Goal: Task Accomplishment & Management: Complete application form

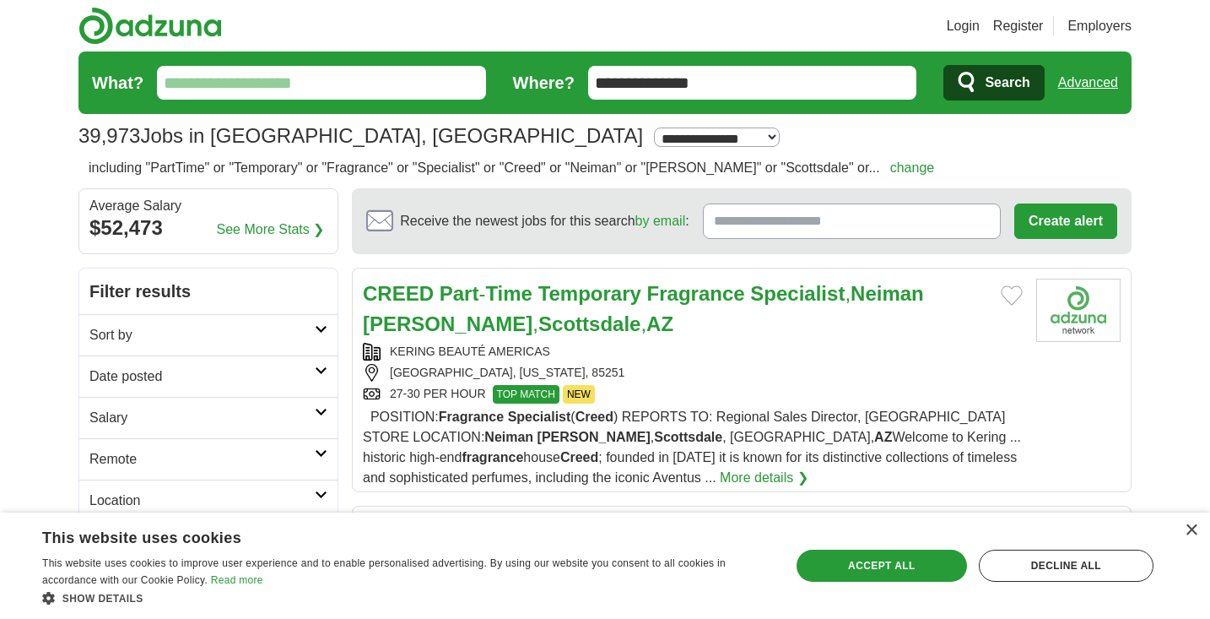
click at [323, 89] on input "What?" at bounding box center [321, 83] width 329 height 34
type input "*"
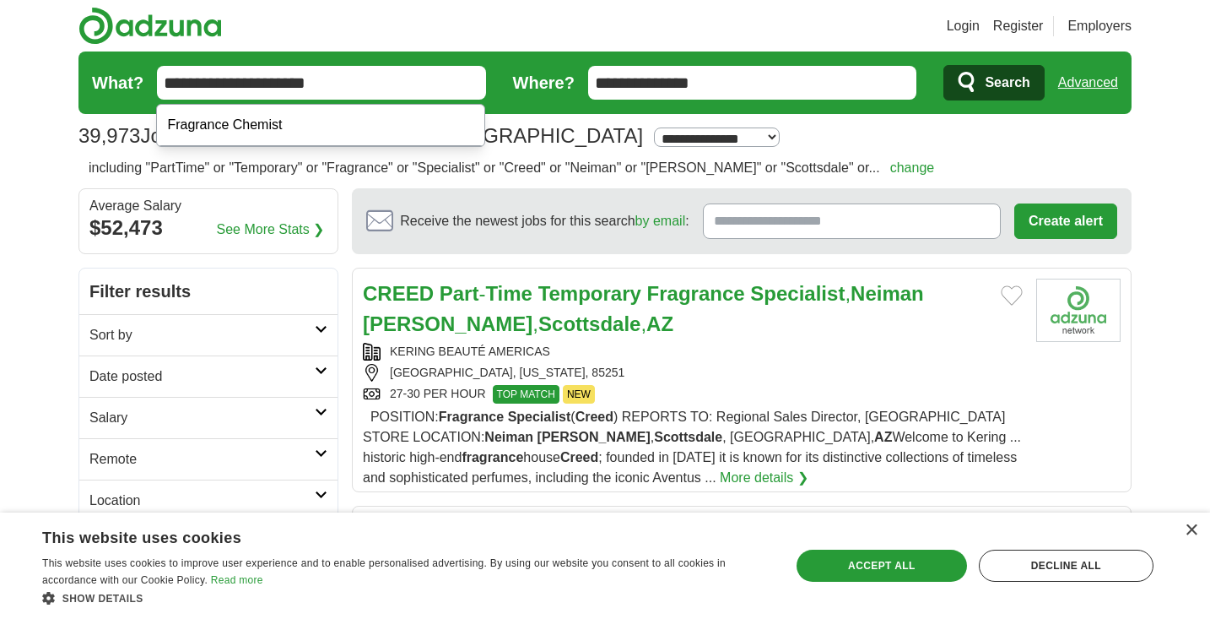
type input "**********"
click at [993, 83] on button "Search" at bounding box center [993, 82] width 100 height 35
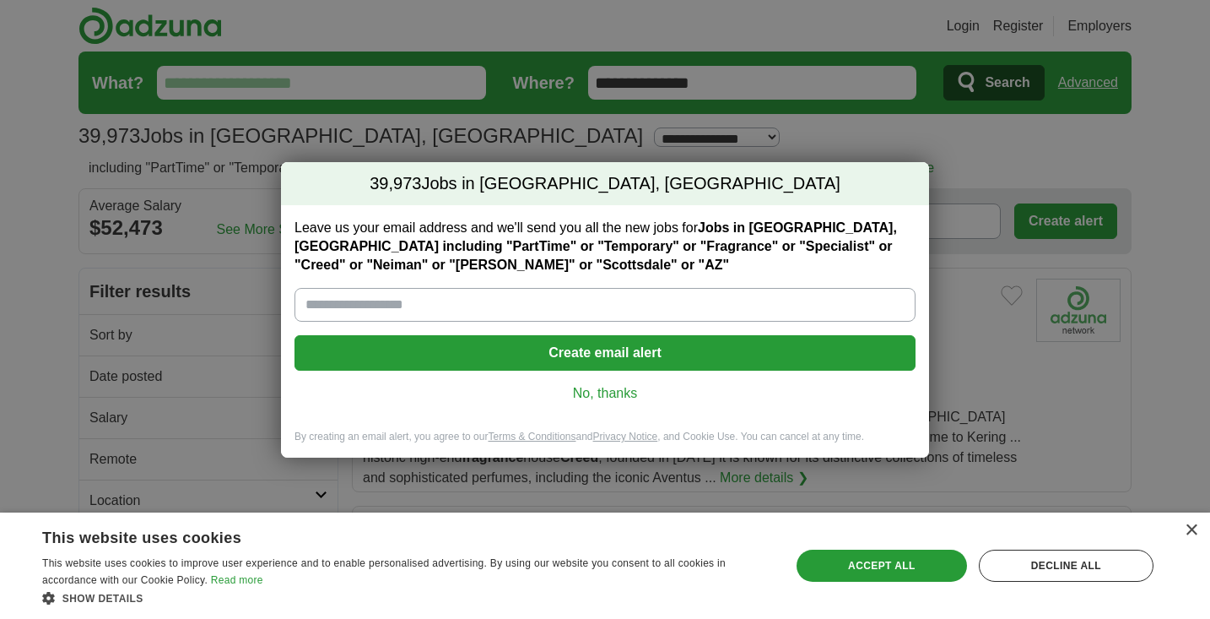
click at [575, 298] on input "Leave us your email address and we'll send you all the new jobs for Jobs in Sco…" at bounding box center [605, 305] width 621 height 34
type input "**********"
click at [644, 357] on button "Create email alert" at bounding box center [605, 352] width 621 height 35
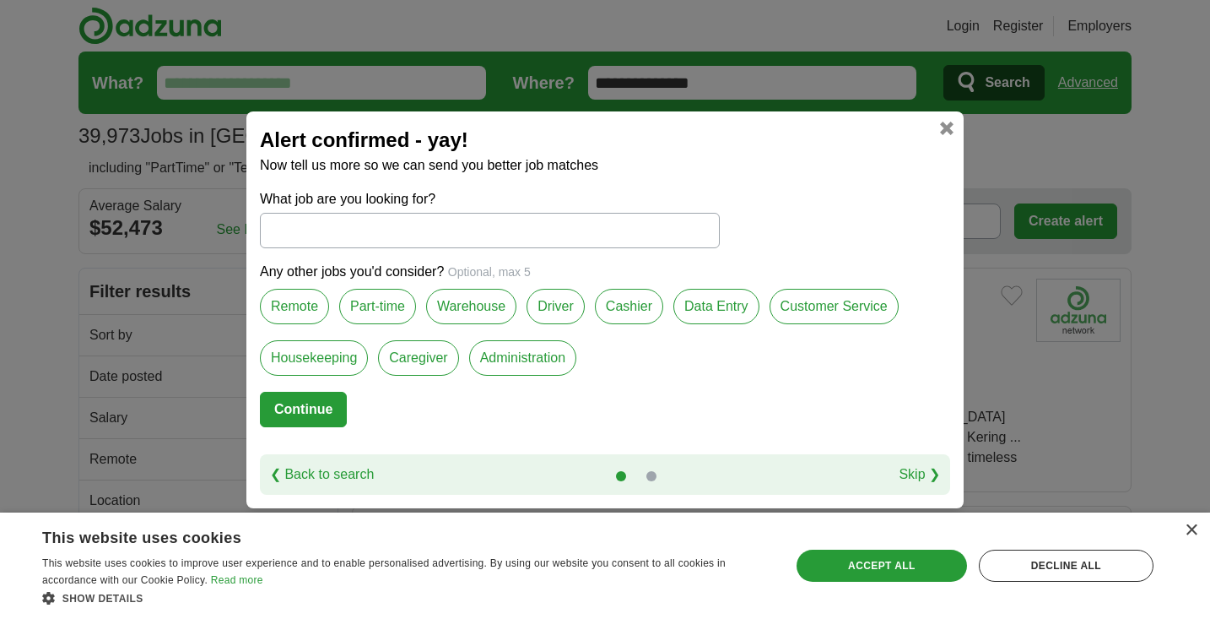
click at [391, 307] on label "Part-time" at bounding box center [377, 306] width 77 height 35
click at [827, 314] on label "Customer Service" at bounding box center [834, 306] width 129 height 35
click at [290, 408] on button "Continue" at bounding box center [303, 409] width 87 height 35
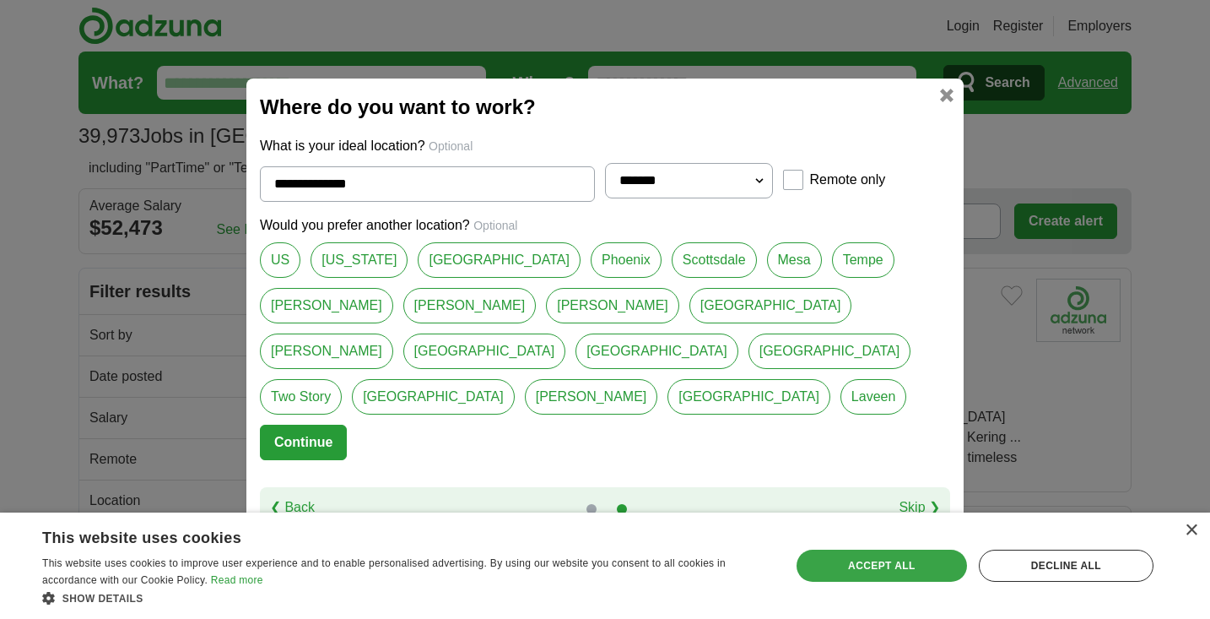
click at [828, 566] on div "Accept all" at bounding box center [882, 565] width 170 height 32
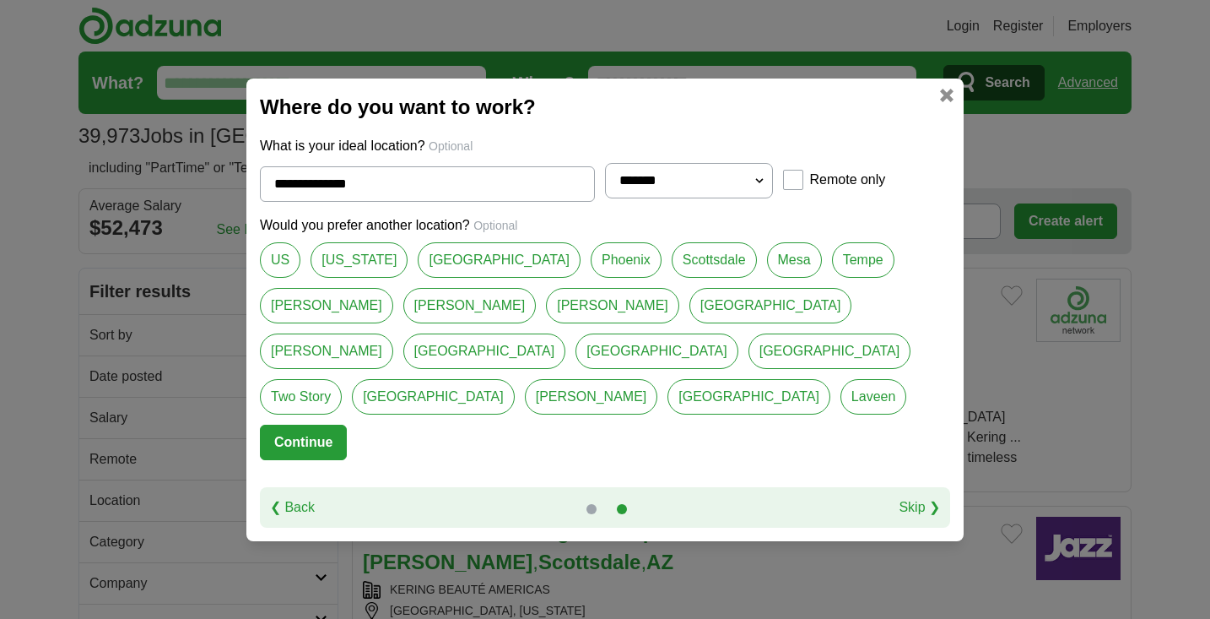
click at [672, 278] on link "Scottsdale" at bounding box center [714, 259] width 85 height 35
click at [403, 323] on link "Gilbert" at bounding box center [469, 305] width 133 height 35
click at [672, 275] on link "Scottsdale" at bounding box center [714, 259] width 85 height 35
type input "**********"
click at [307, 424] on button "Continue" at bounding box center [303, 441] width 87 height 35
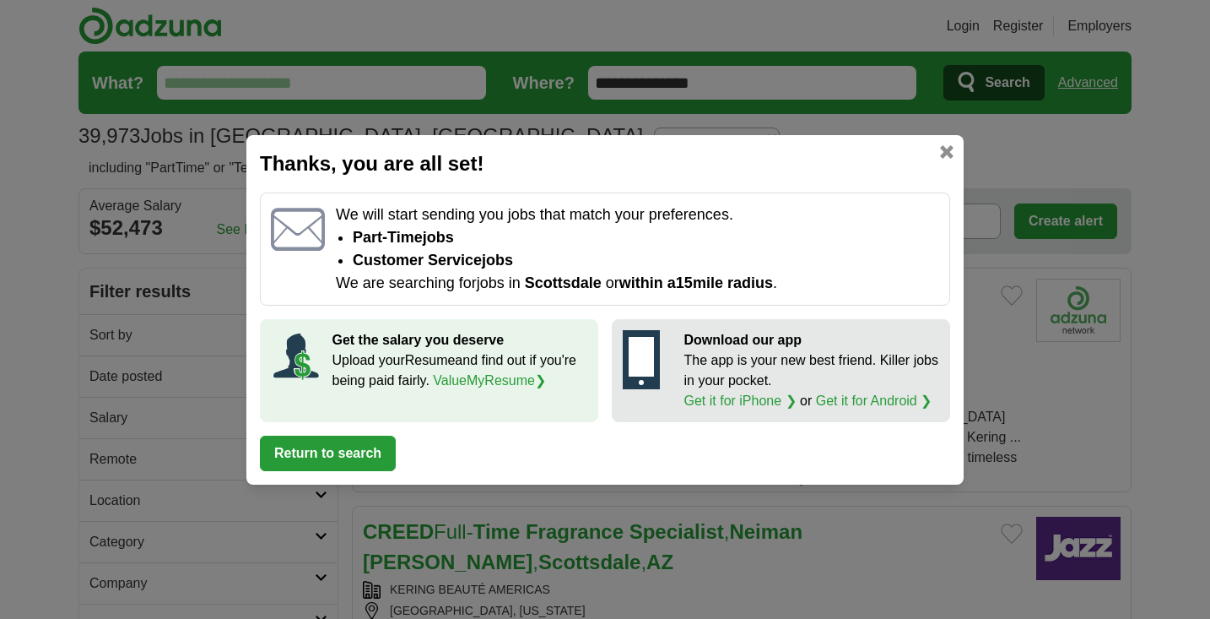
click at [329, 454] on button "Return to search" at bounding box center [328, 452] width 136 height 35
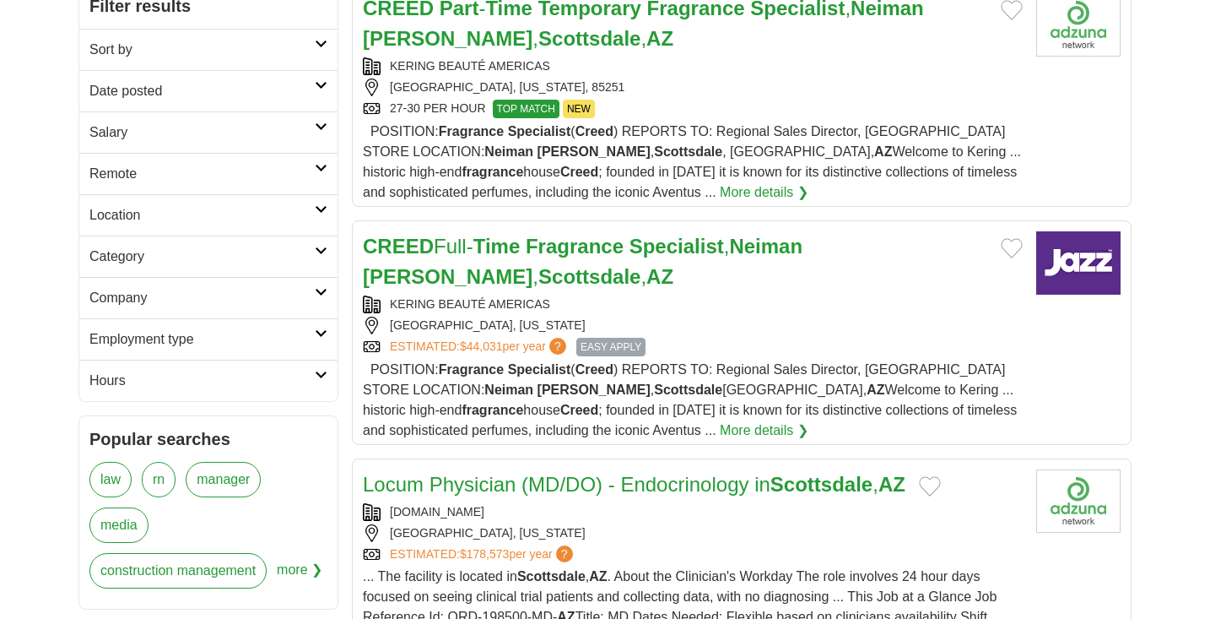
scroll to position [287, 0]
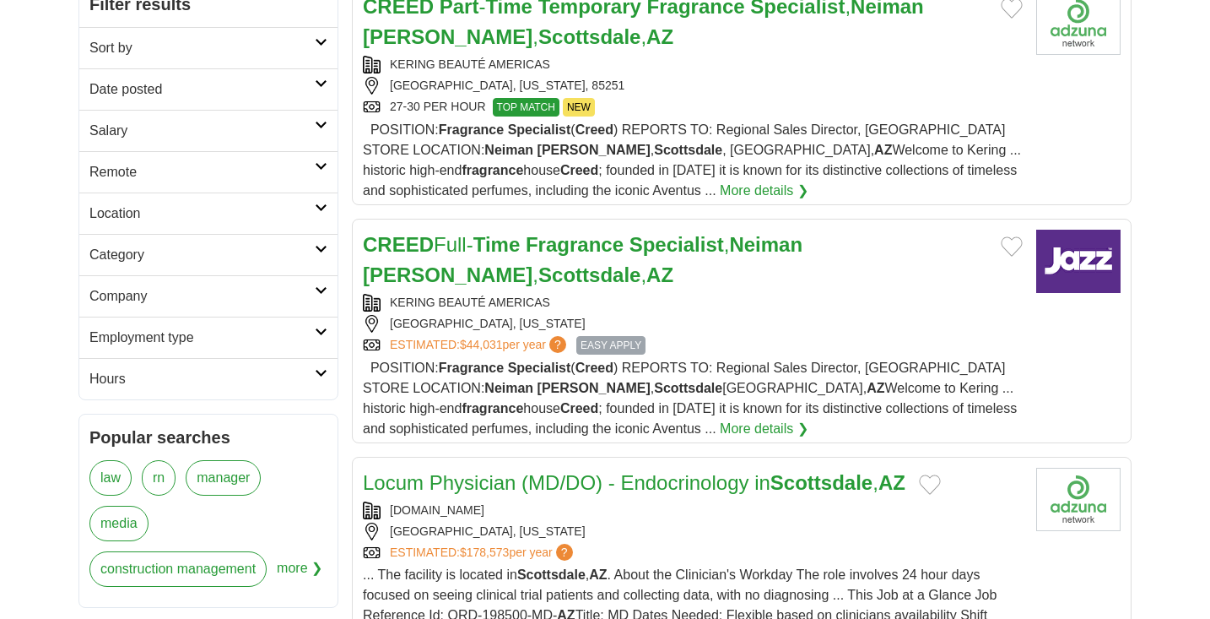
click at [1012, 241] on button "Add to favorite jobs" at bounding box center [1012, 246] width 22 height 20
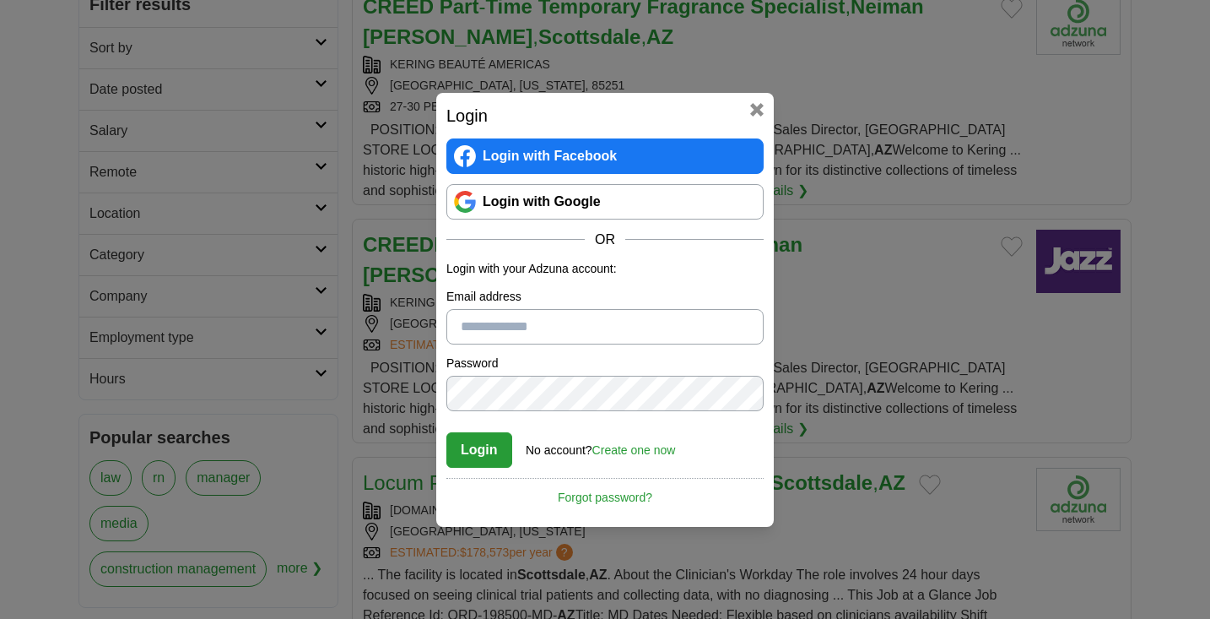
type input "**********"
click at [478, 449] on button "Login" at bounding box center [479, 449] width 66 height 35
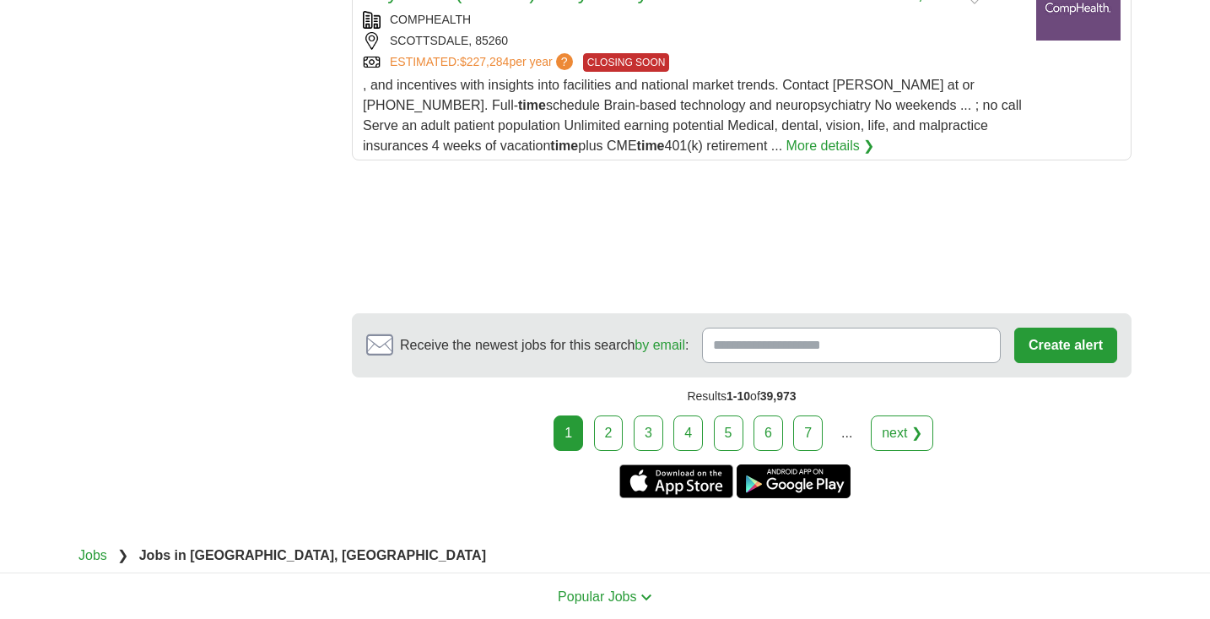
scroll to position [2413, 0]
click at [612, 435] on link "2" at bounding box center [609, 431] width 30 height 35
